Goal: Find specific page/section: Find specific page/section

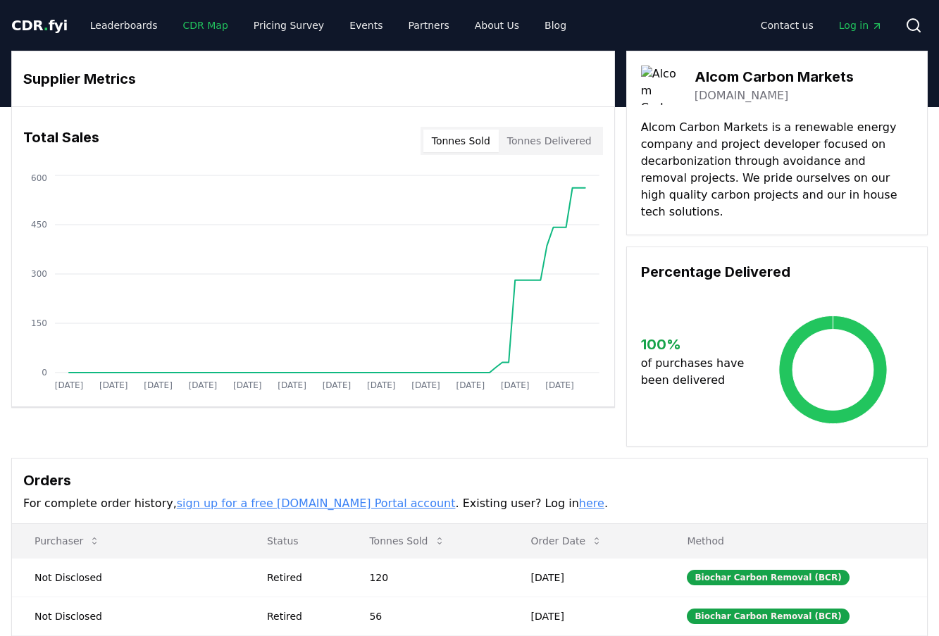
click at [185, 32] on link "CDR Map" at bounding box center [206, 25] width 68 height 25
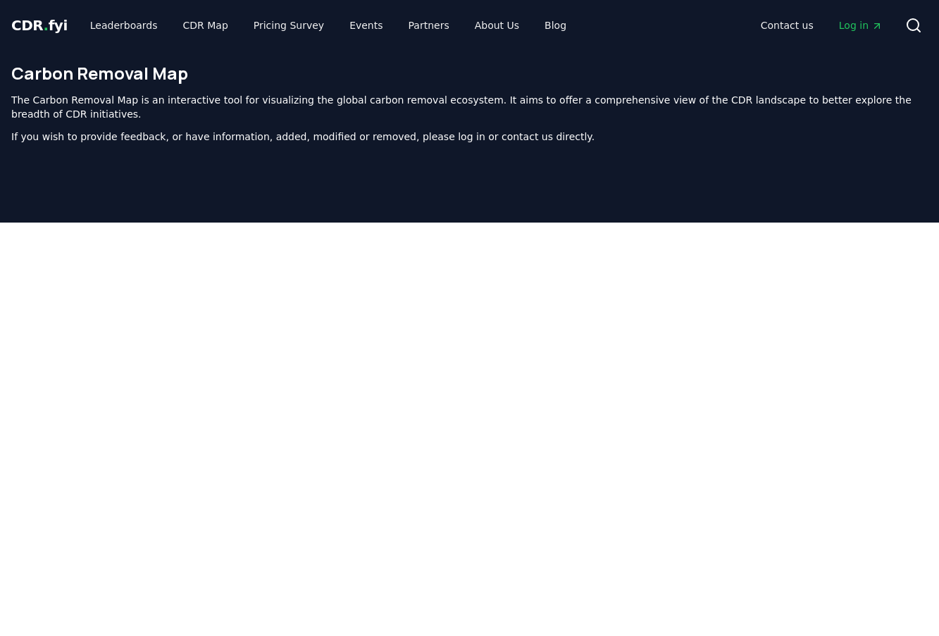
scroll to position [448, 0]
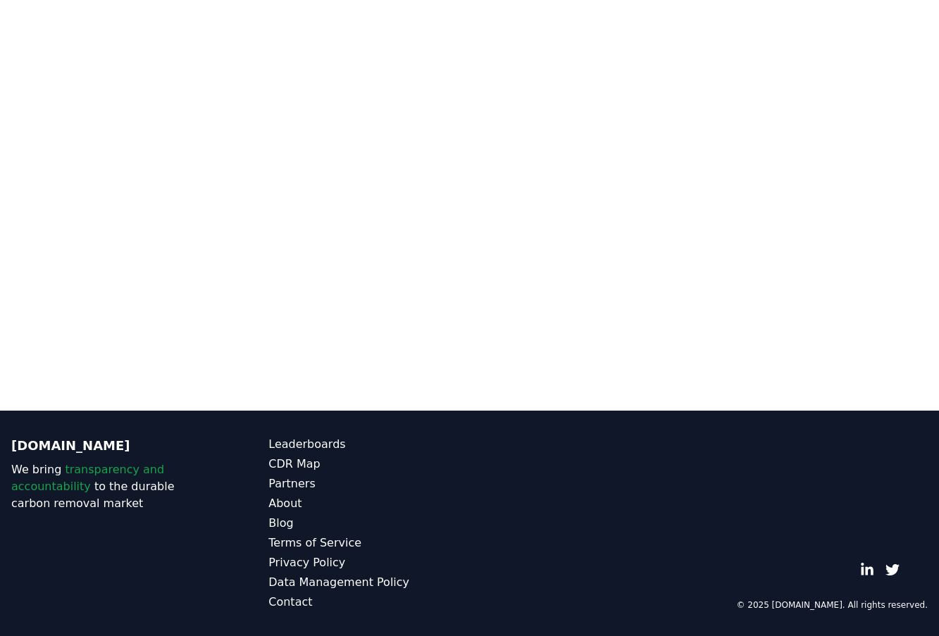
click at [546, 435] on div "[DOMAIN_NAME] We bring transparency and accountability to the durable carbon re…" at bounding box center [469, 522] width 939 height 225
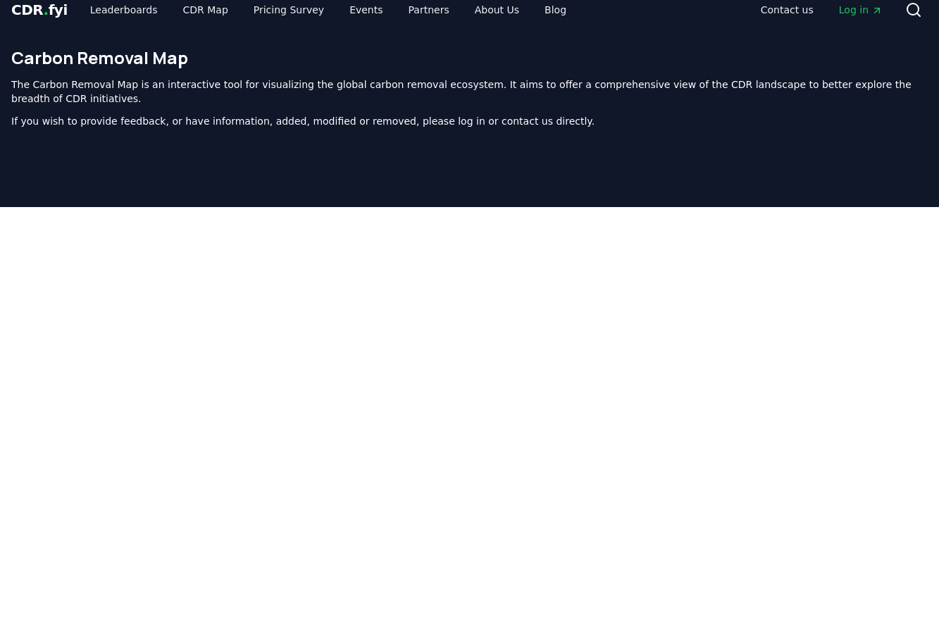
scroll to position [0, 0]
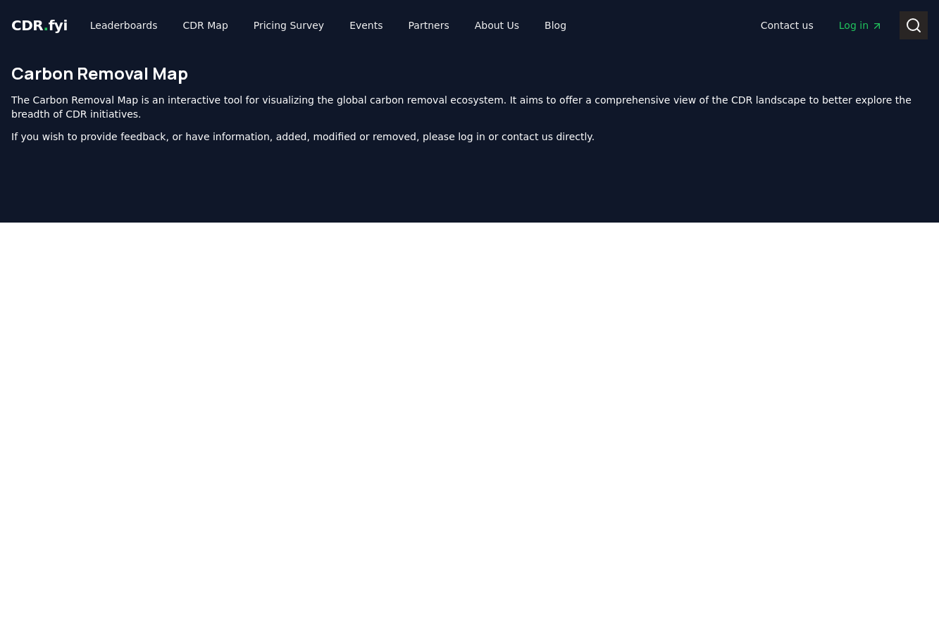
click at [903, 23] on button "Search" at bounding box center [913, 25] width 28 height 28
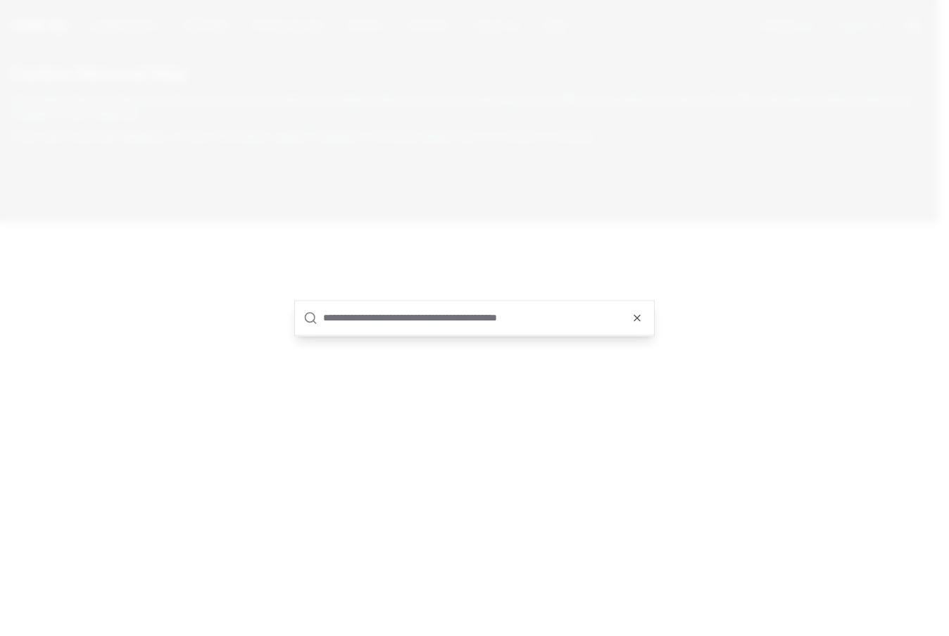
click at [499, 330] on input "text" at bounding box center [484, 318] width 322 height 34
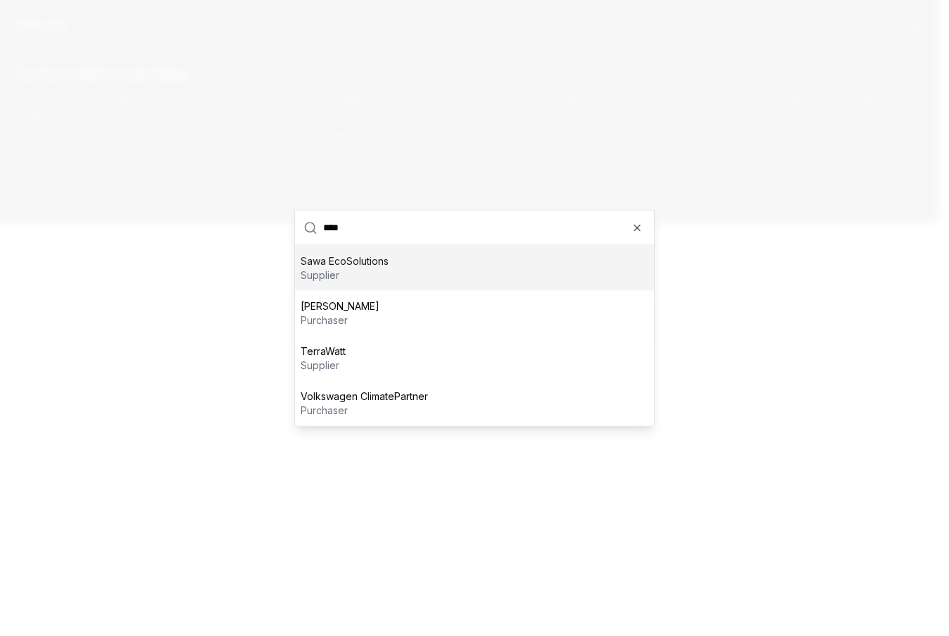
type input "****"
click at [453, 273] on div "Sawa EcoSolutions supplier" at bounding box center [474, 267] width 359 height 45
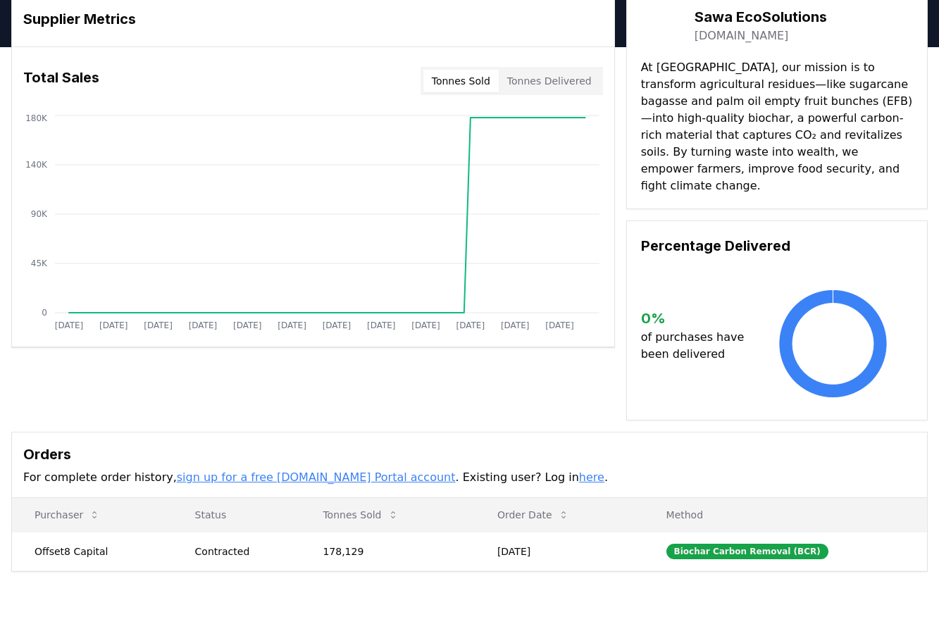
scroll to position [61, 0]
